Goal: Task Accomplishment & Management: Complete application form

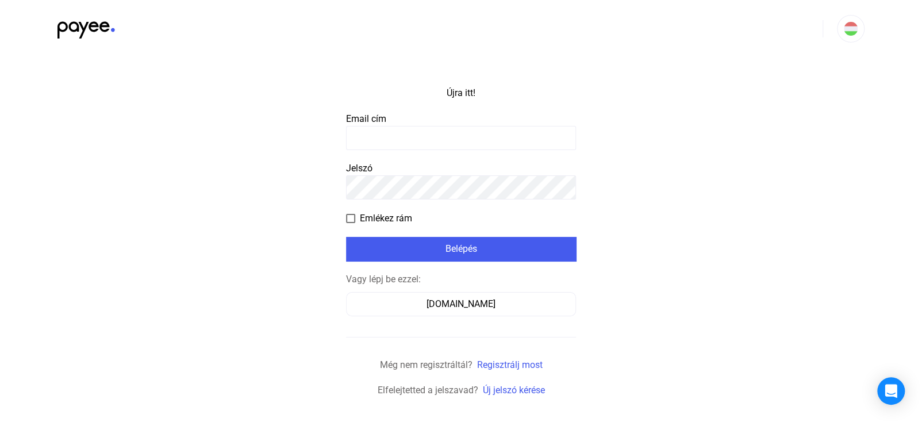
click at [409, 118] on payee-form-field "Email cím" at bounding box center [461, 131] width 230 height 38
click at [365, 137] on input at bounding box center [461, 138] width 230 height 24
type input "**********"
click input "submit" at bounding box center [0, 0] width 0 height 0
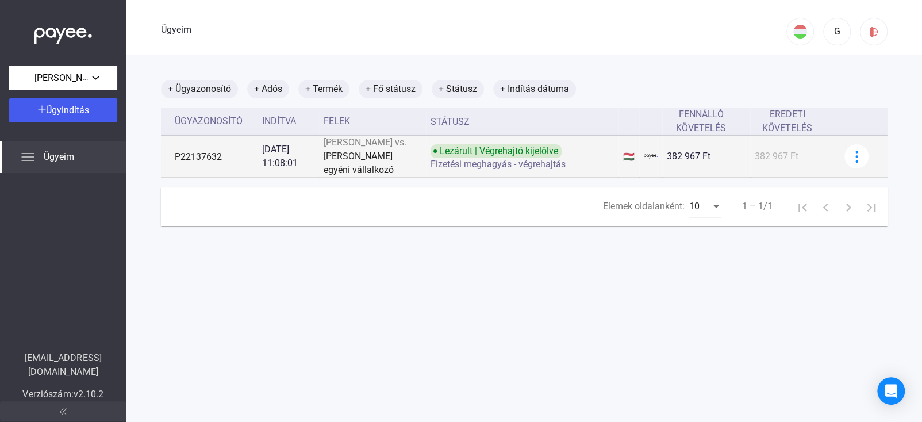
click at [440, 156] on font "Lezárult | Végrehajtó kijelölve" at bounding box center [499, 150] width 118 height 11
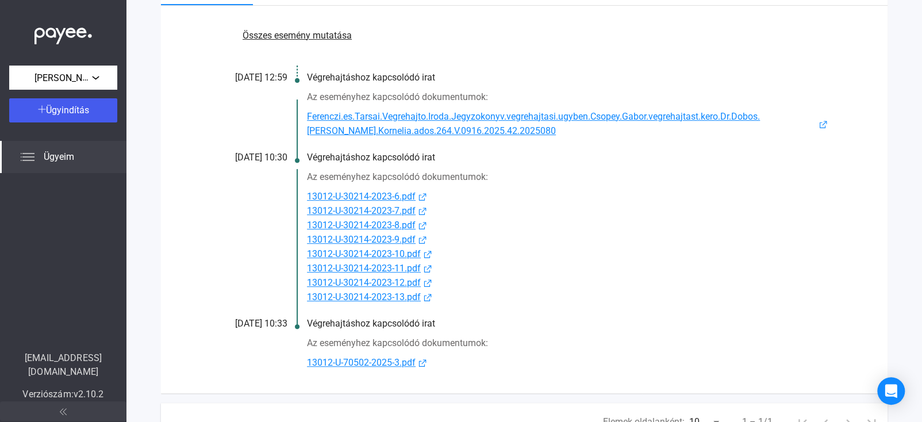
scroll to position [229, 0]
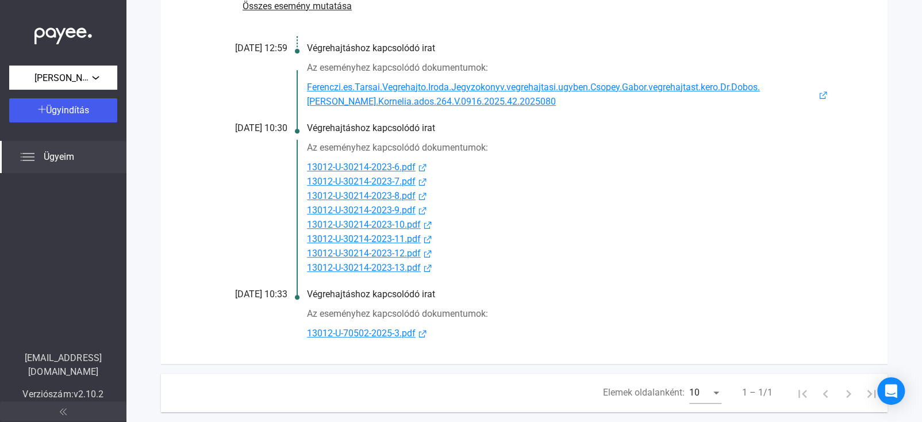
click at [321, 5] on font "Összes esemény mutatása" at bounding box center [297, 6] width 109 height 11
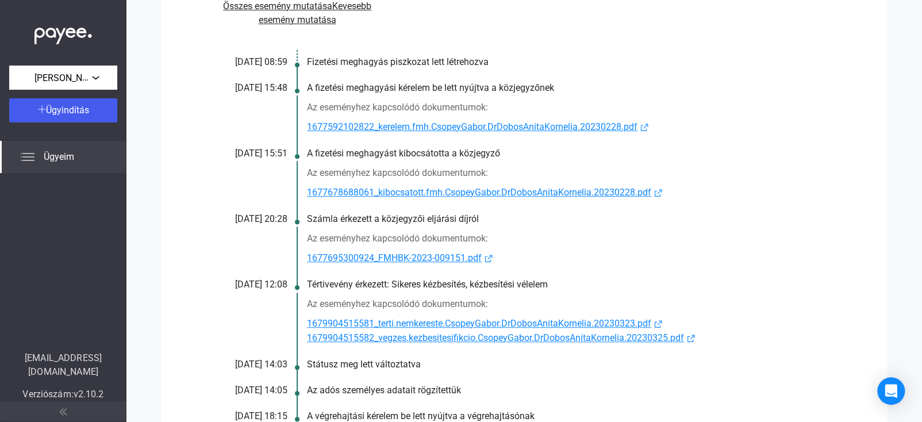
click at [398, 261] on font "1677695300924_FMHBK-2023-009151.pdf" at bounding box center [394, 257] width 175 height 11
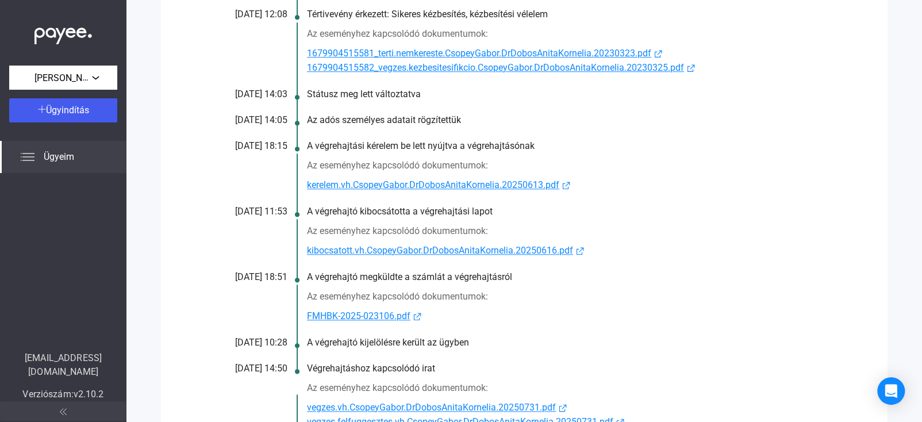
scroll to position [517, 0]
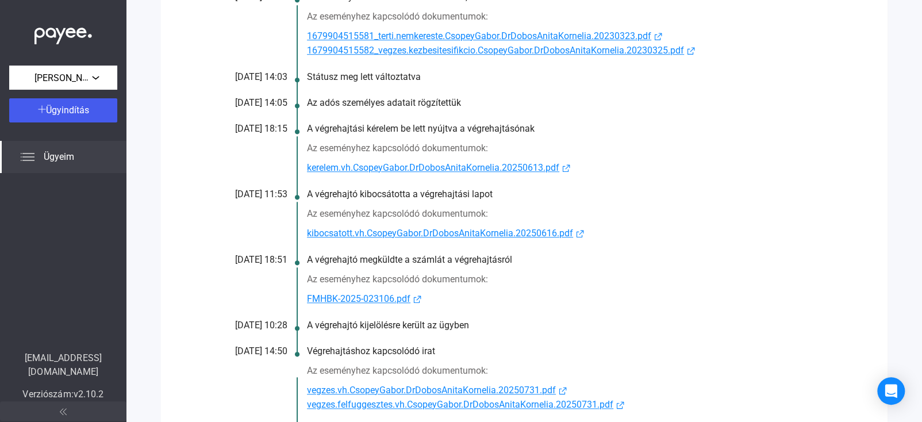
click at [370, 304] on font "FMHBK-2025-023106.pdf" at bounding box center [358, 298] width 103 height 11
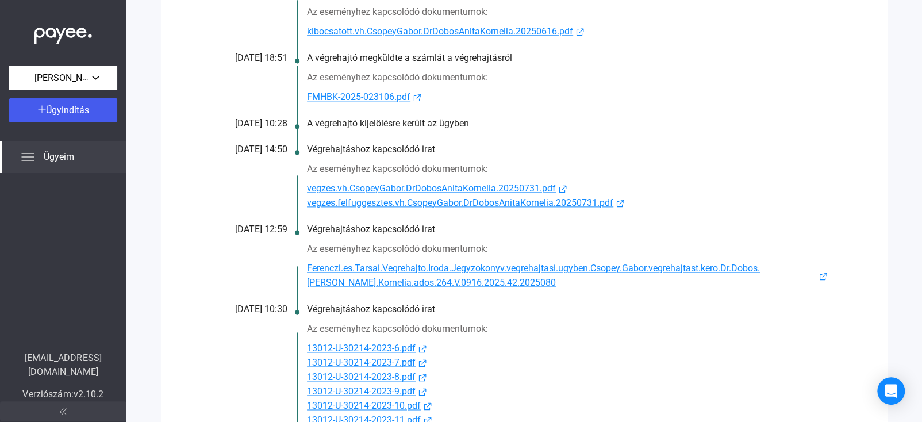
scroll to position [747, 0]
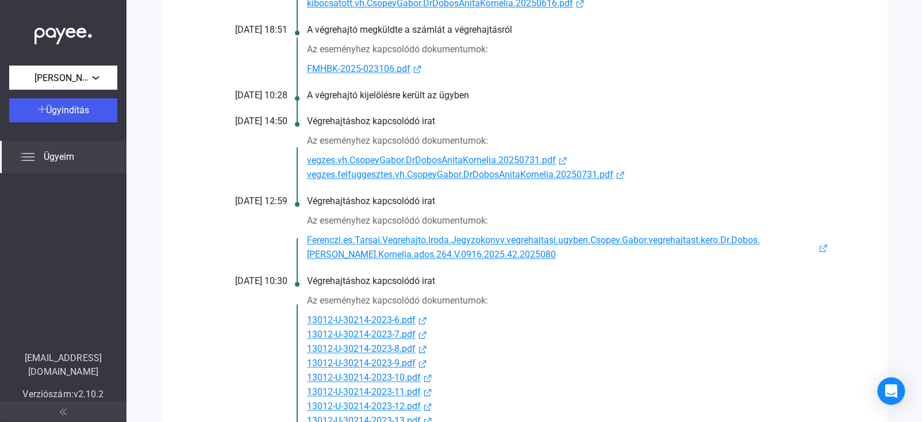
click at [377, 256] on font "Ferenczi.es.Tarsai.Vegrehajto.Iroda.Jegyzokonyv.vegrehajtasi.ugyben.Csopey.Gabo…" at bounding box center [533, 247] width 453 height 25
click at [404, 180] on font "vegzes.felfuggesztes.vh.CsopeyGabor.DrDobosAnitaKornelia.20250731.pdf" at bounding box center [460, 174] width 306 height 11
click at [510, 166] on font "vegzes.vh.CsopeyGabor.DrDobosAnitaKornelia.20250731.pdf" at bounding box center [431, 160] width 249 height 11
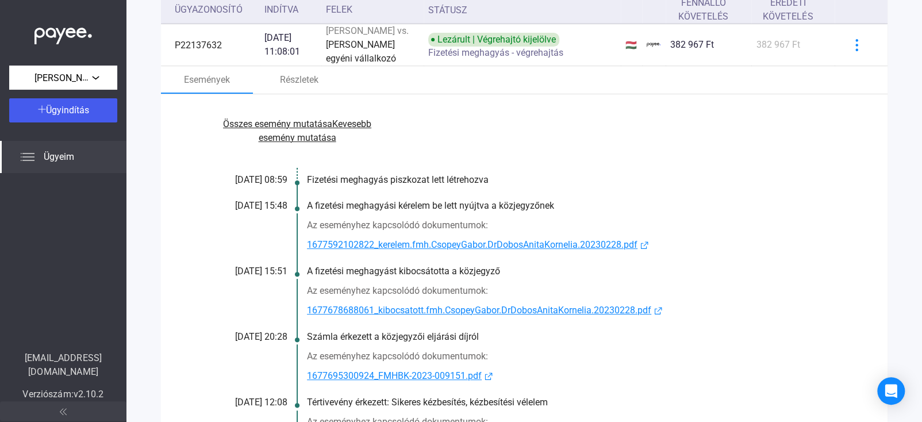
scroll to position [57, 0]
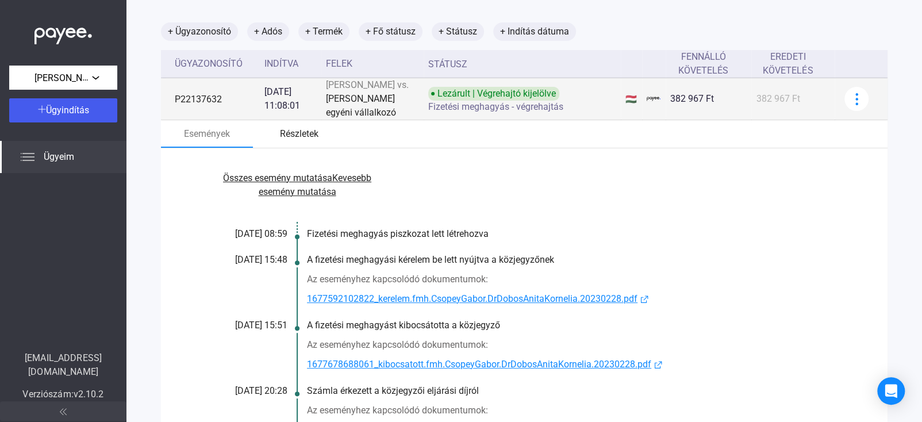
click at [299, 134] on font "Részletek" at bounding box center [299, 133] width 39 height 11
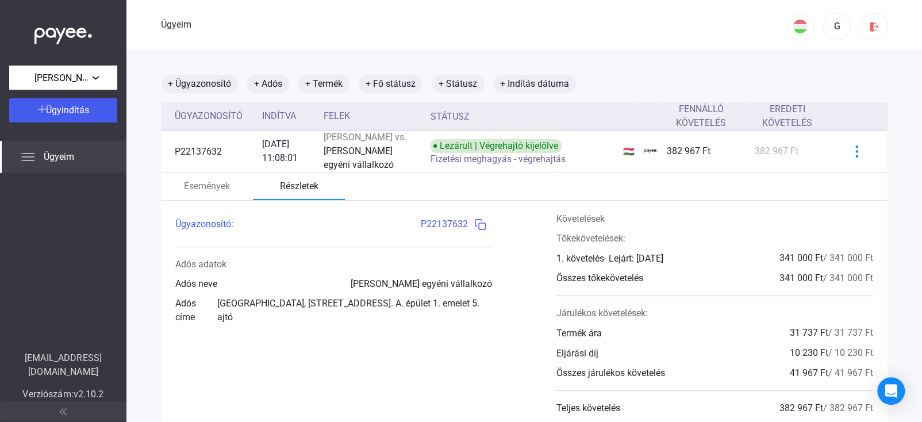
scroll to position [0, 0]
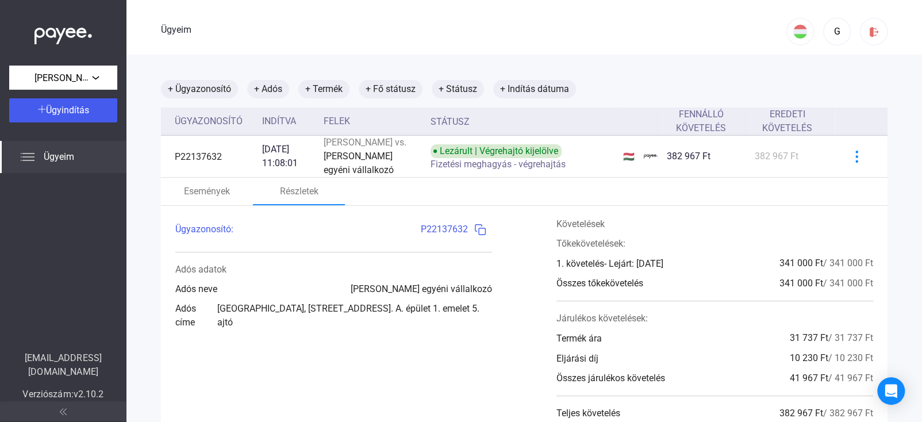
click at [476, 236] on img at bounding box center [480, 230] width 12 height 12
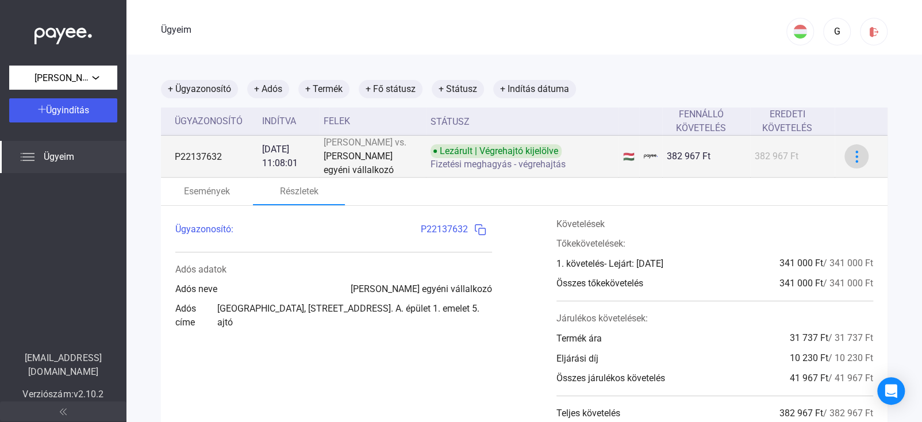
click at [851, 162] on img at bounding box center [857, 157] width 12 height 12
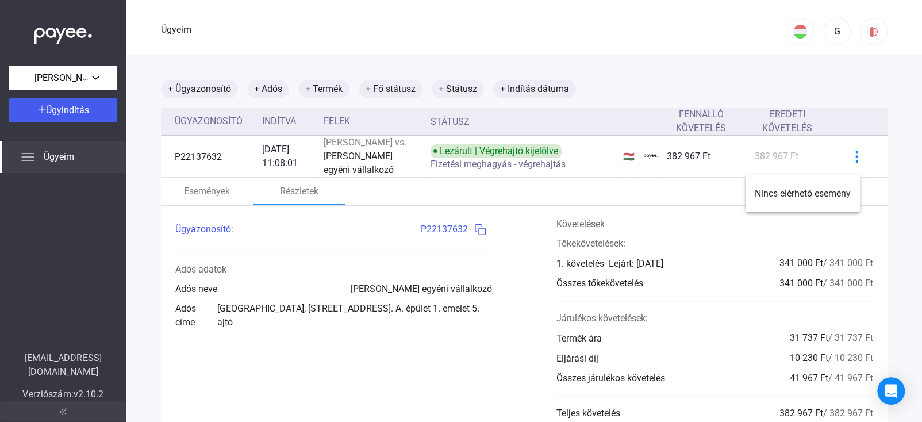
click at [198, 204] on div at bounding box center [461, 211] width 922 height 422
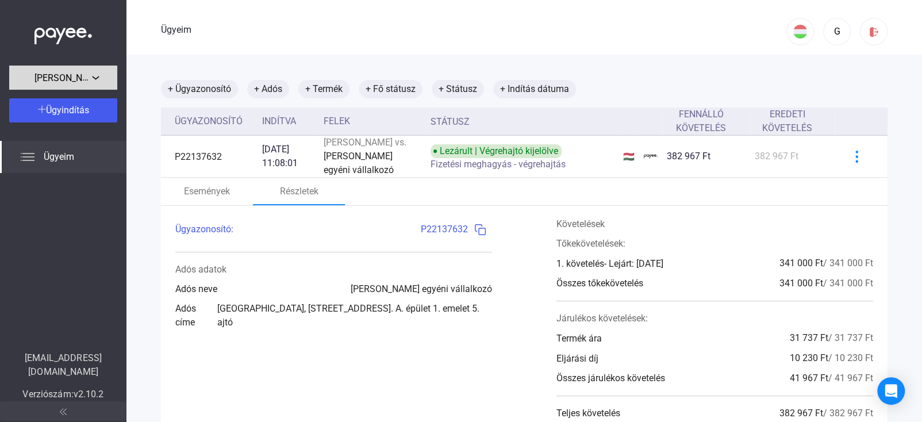
click at [94, 76] on div "[PERSON_NAME]" at bounding box center [63, 77] width 101 height 14
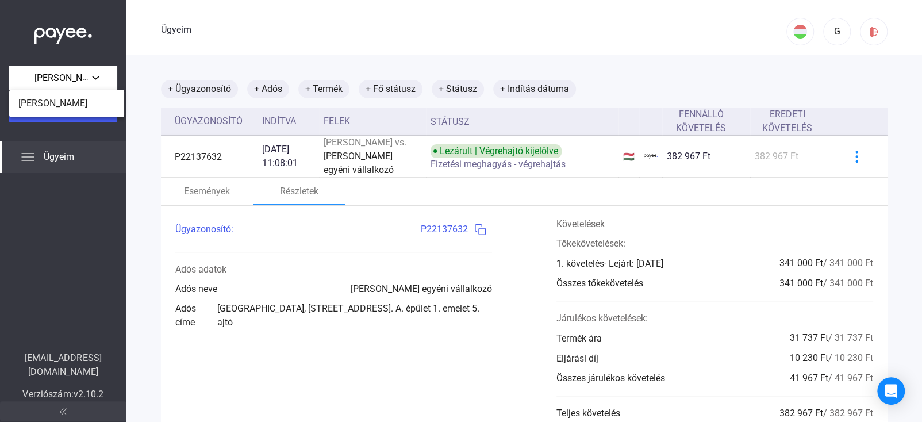
click at [204, 206] on div at bounding box center [461, 211] width 922 height 422
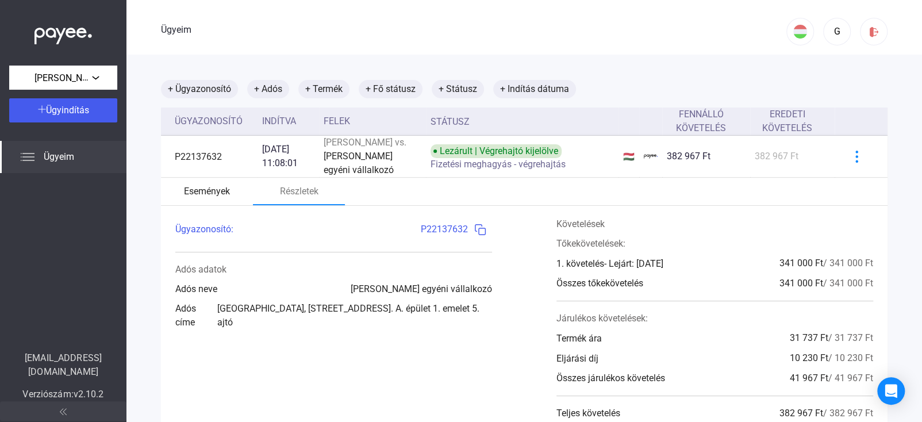
click at [205, 197] on font "Események" at bounding box center [207, 191] width 46 height 11
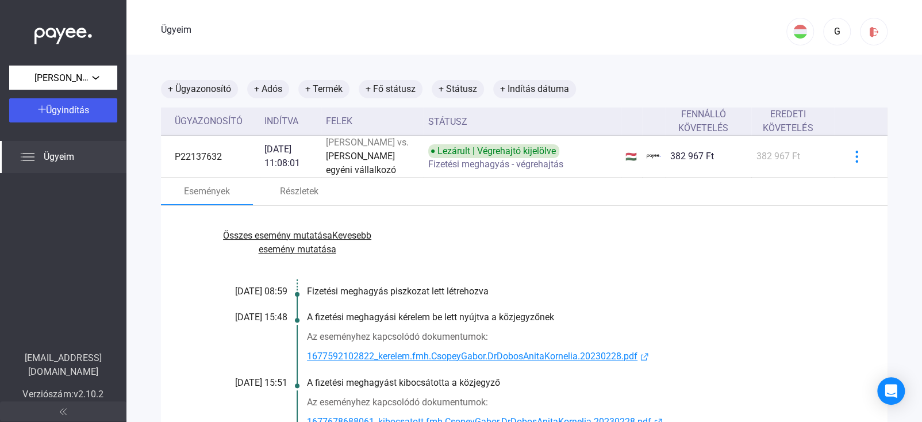
click at [33, 153] on img at bounding box center [28, 157] width 14 height 14
click at [53, 153] on font "Ügyeim" at bounding box center [59, 156] width 30 height 11
click at [834, 32] on font "G" at bounding box center [837, 31] width 6 height 11
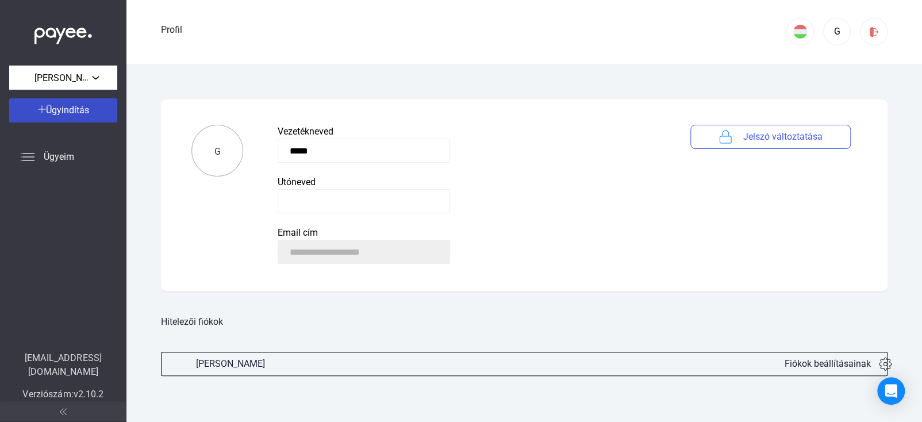
click at [66, 106] on font "Ügyindítás" at bounding box center [67, 110] width 43 height 11
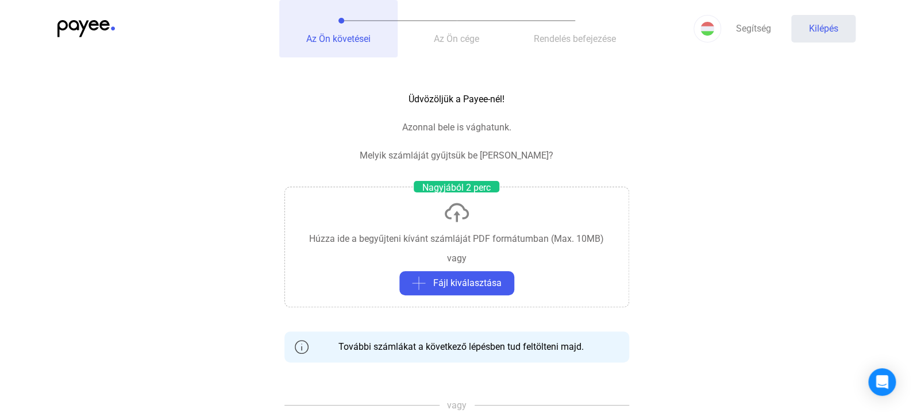
click at [336, 37] on font "Az Ön követései" at bounding box center [338, 38] width 64 height 11
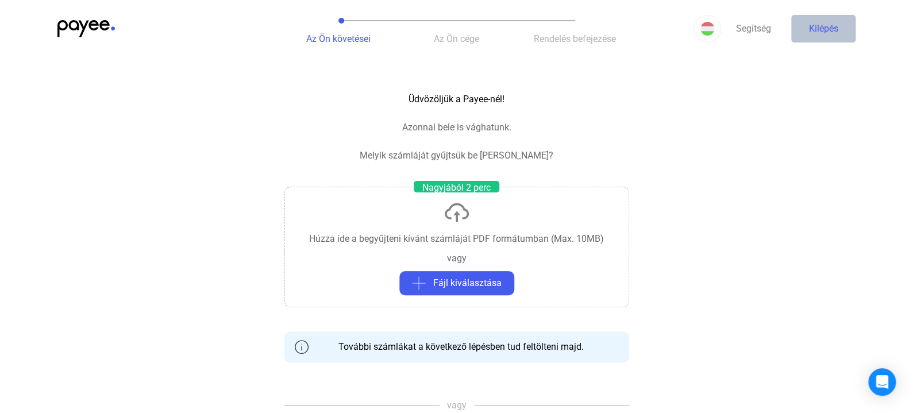
click at [831, 25] on font "Kilépés" at bounding box center [823, 28] width 29 height 11
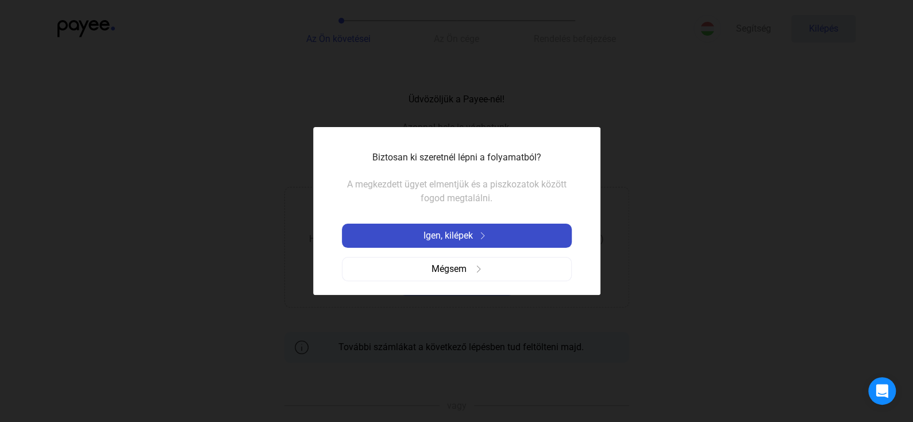
click at [456, 236] on font "Igen, kilépek" at bounding box center [448, 235] width 49 height 11
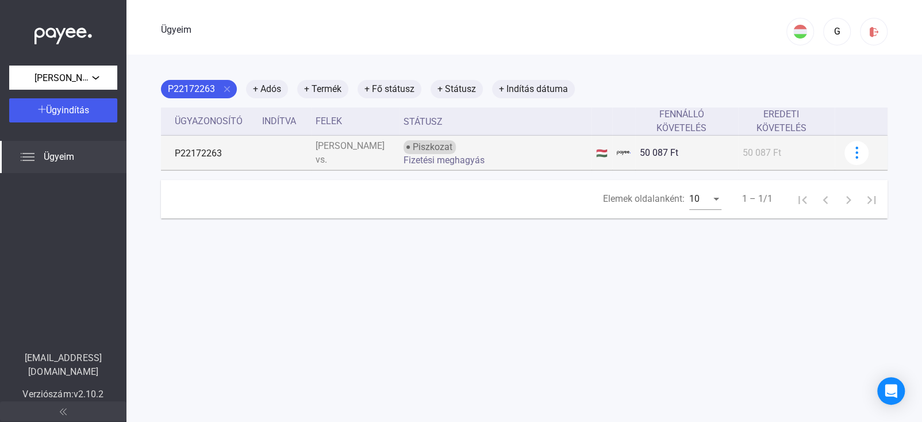
click at [426, 161] on font "Fizetési meghagyás" at bounding box center [443, 160] width 81 height 11
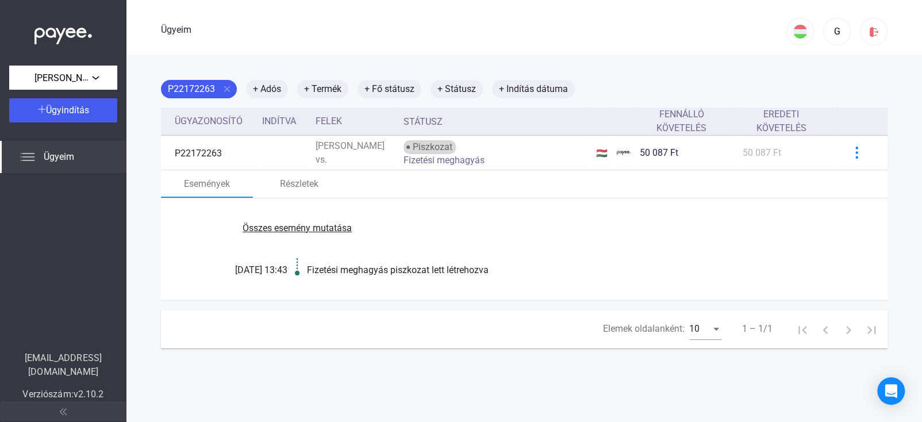
click at [364, 271] on font "Fizetési meghagyás piszkozat lett létrehozva" at bounding box center [398, 269] width 182 height 11
click at [201, 185] on font "Események" at bounding box center [207, 183] width 46 height 11
click at [868, 29] on img at bounding box center [874, 32] width 12 height 12
